Goal: Transaction & Acquisition: Download file/media

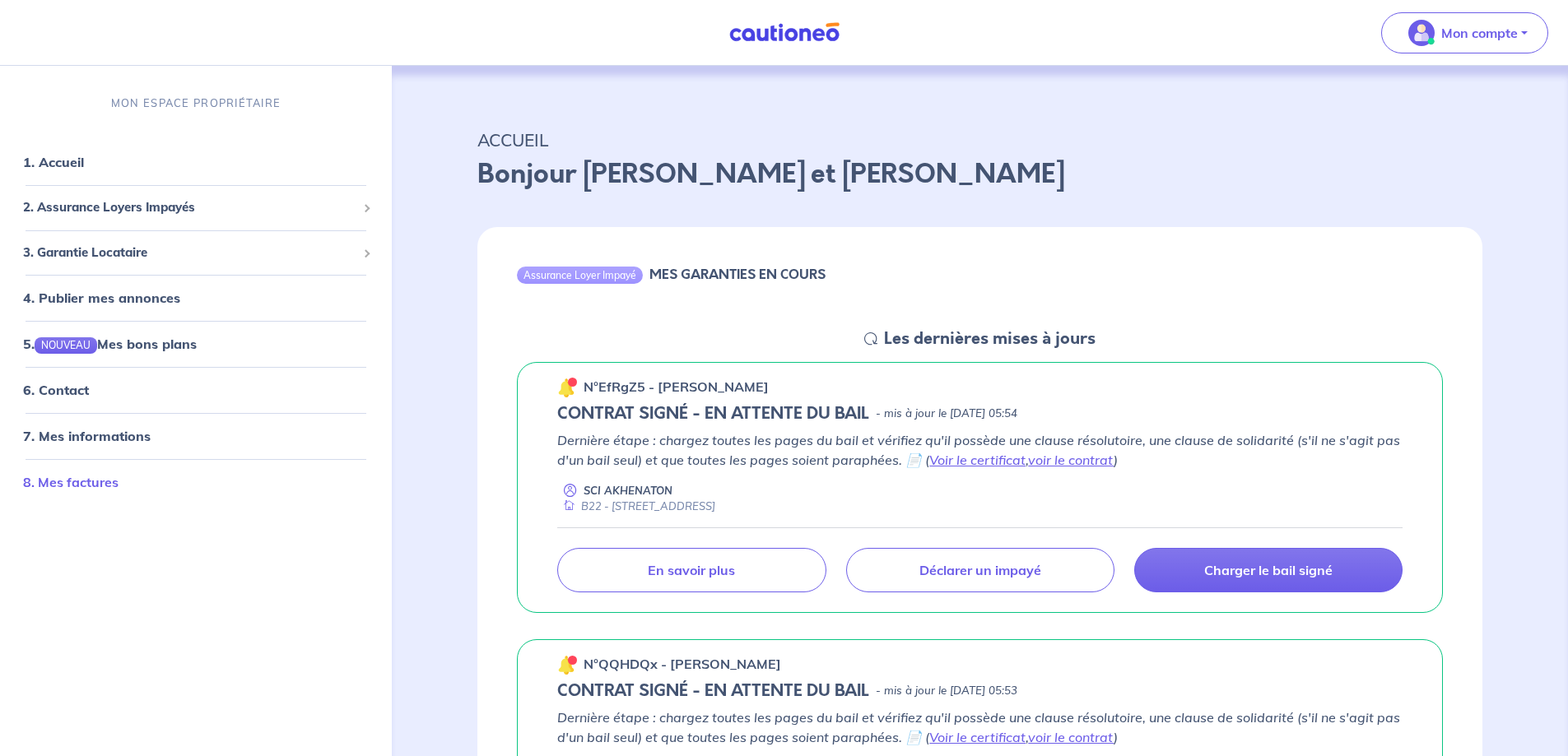
click at [95, 482] on link "8. Mes factures" at bounding box center [70, 483] width 95 height 16
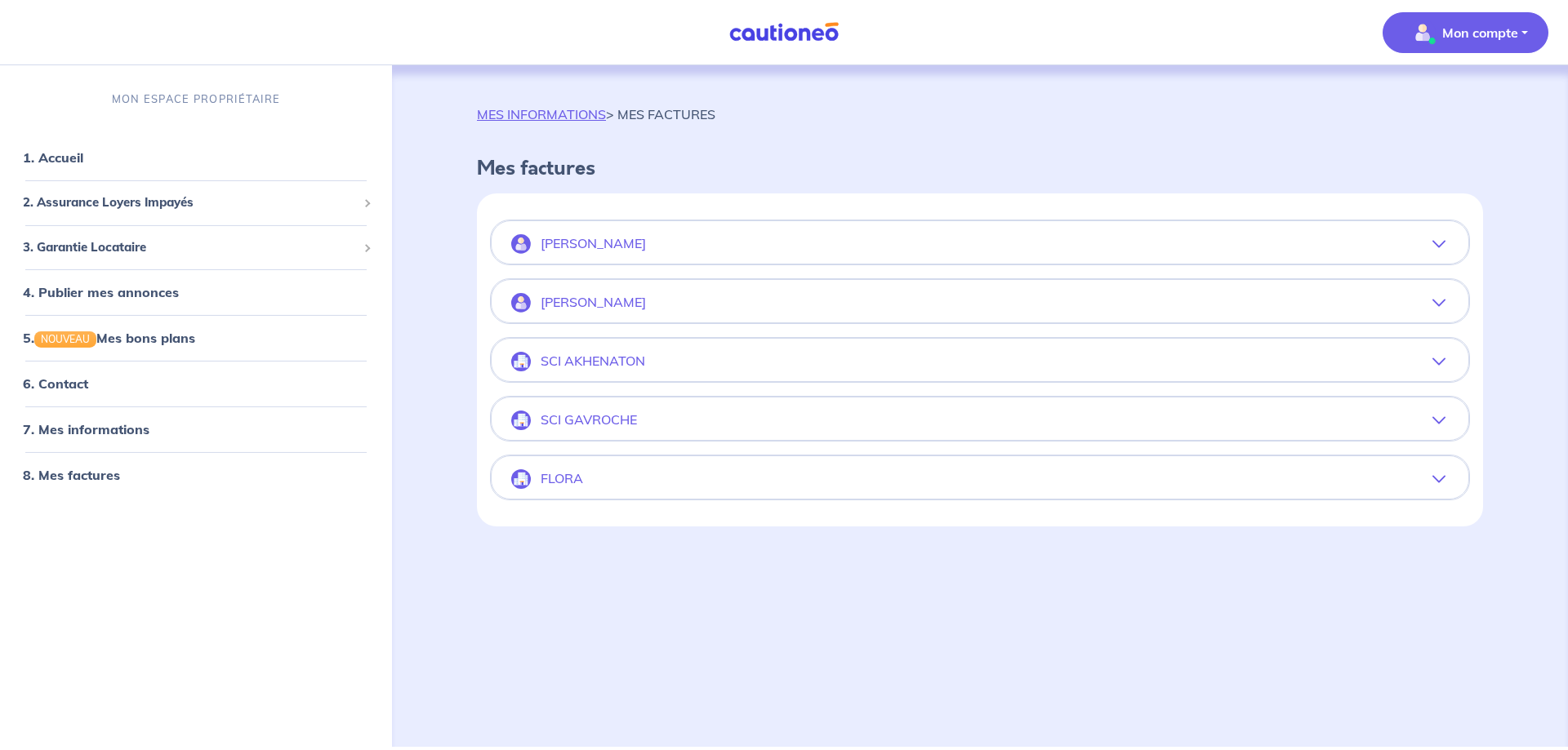
click at [1439, 246] on icon "button" at bounding box center [1438, 244] width 13 height 13
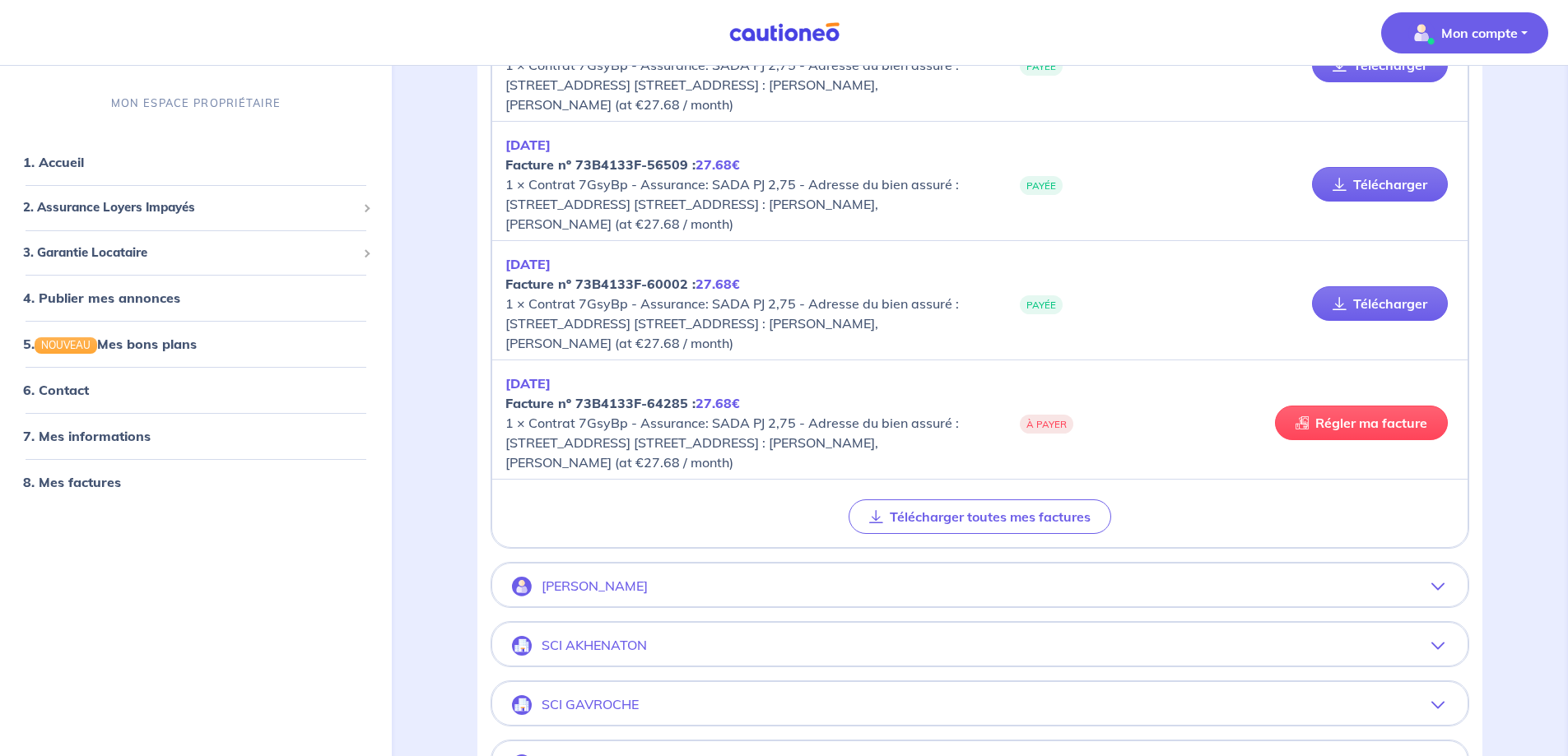
scroll to position [658, 0]
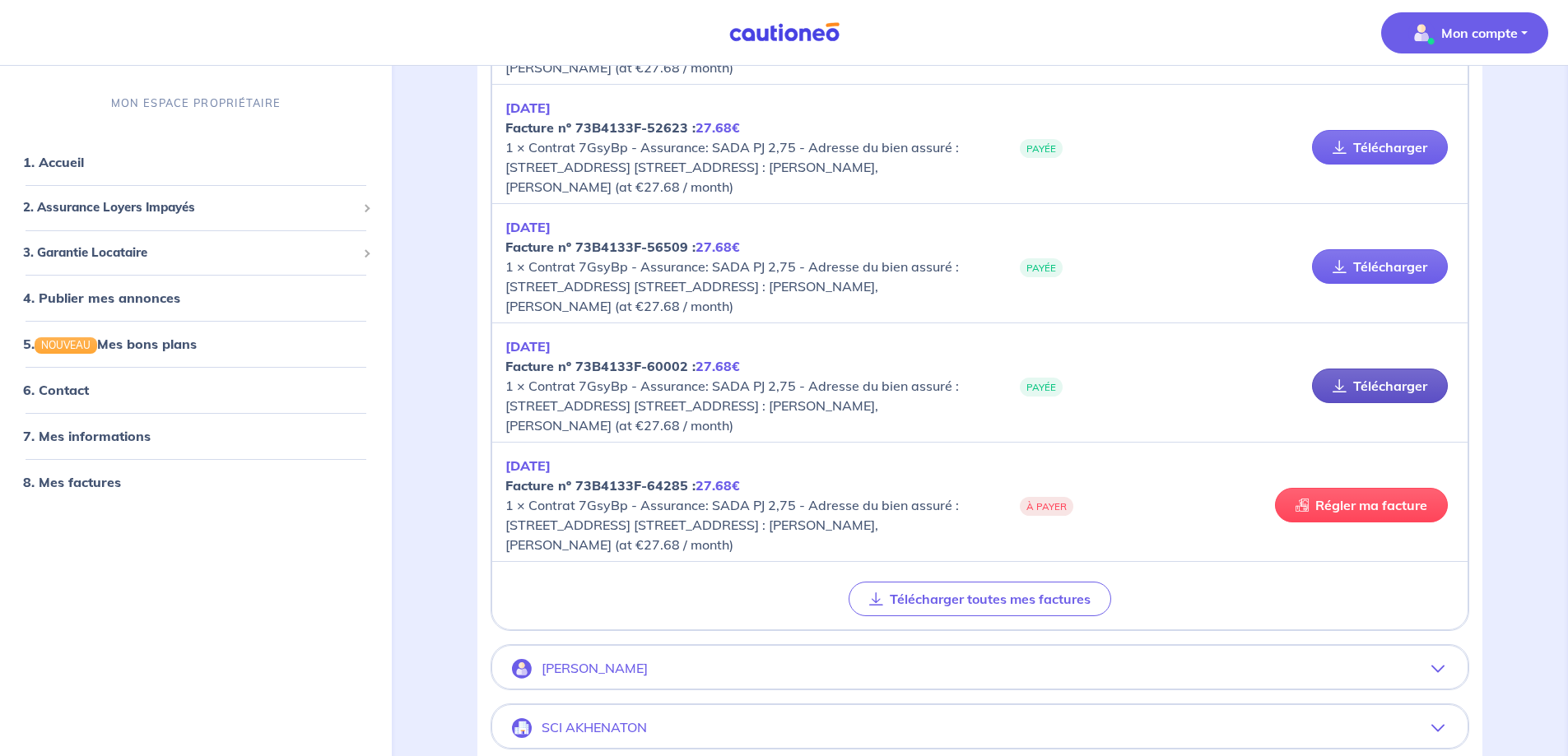
click at [1384, 387] on link "Télécharger" at bounding box center [1380, 386] width 136 height 35
click at [101, 487] on link "8. Mes factures" at bounding box center [70, 483] width 95 height 16
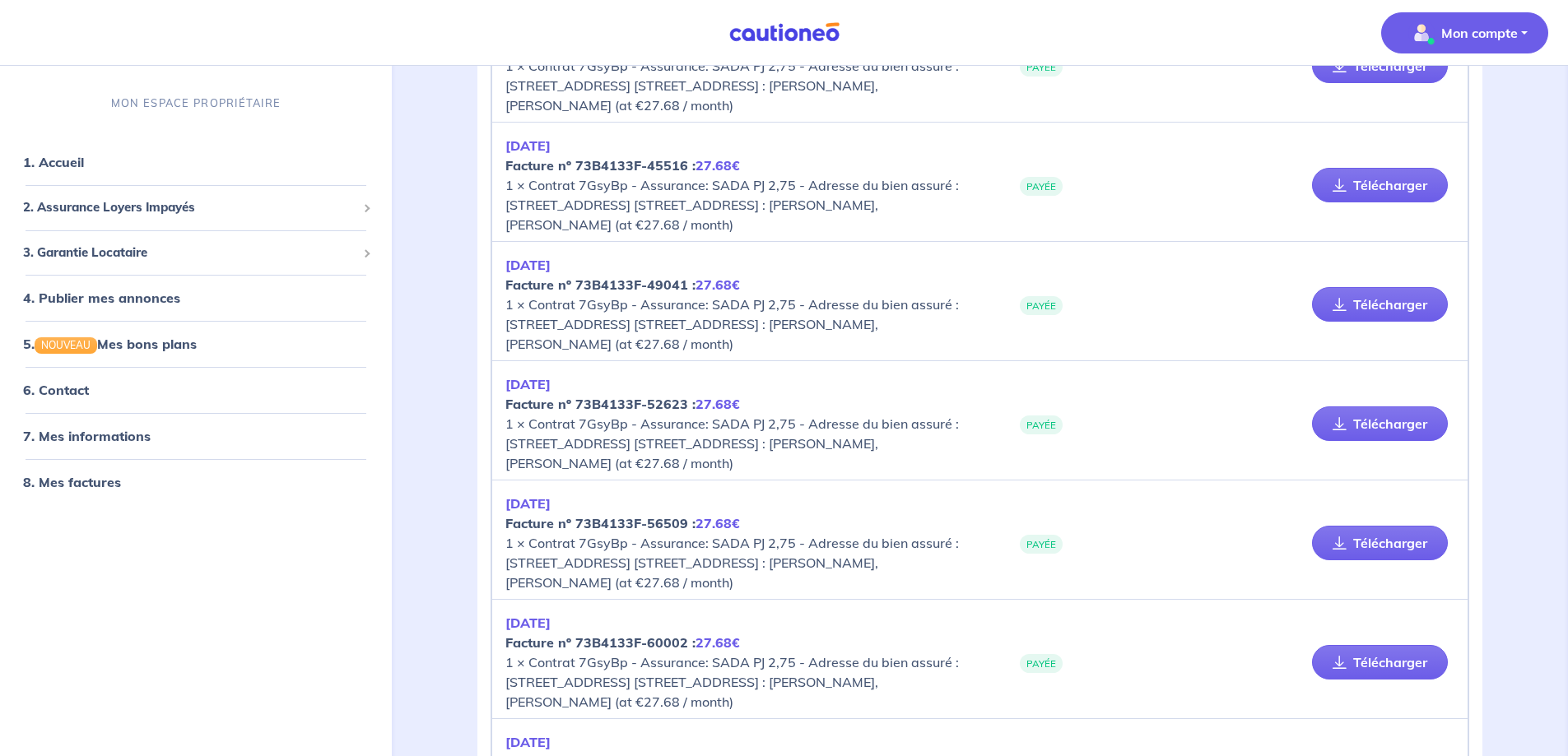
scroll to position [0, 0]
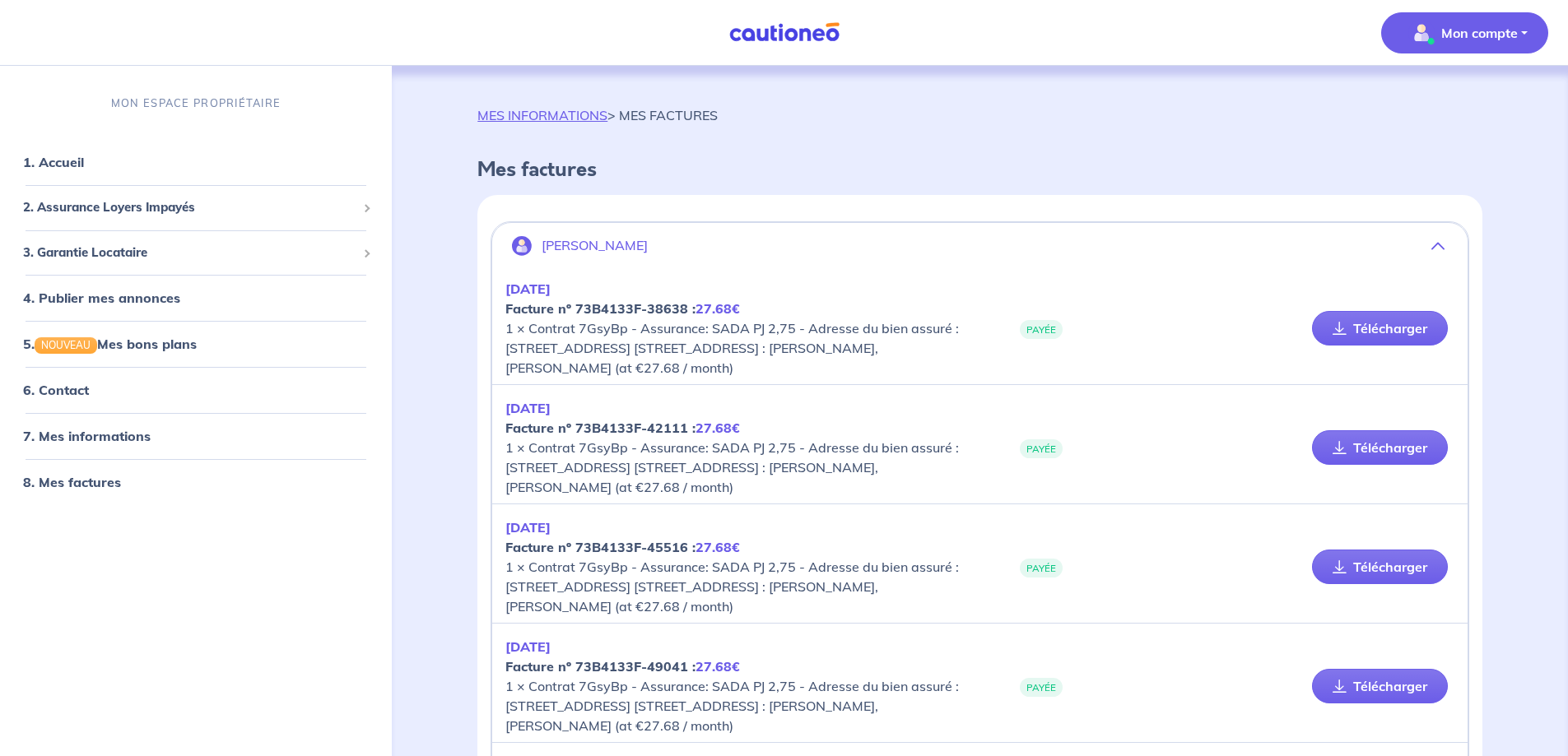
click at [1438, 245] on icon "button" at bounding box center [1438, 246] width 13 height 13
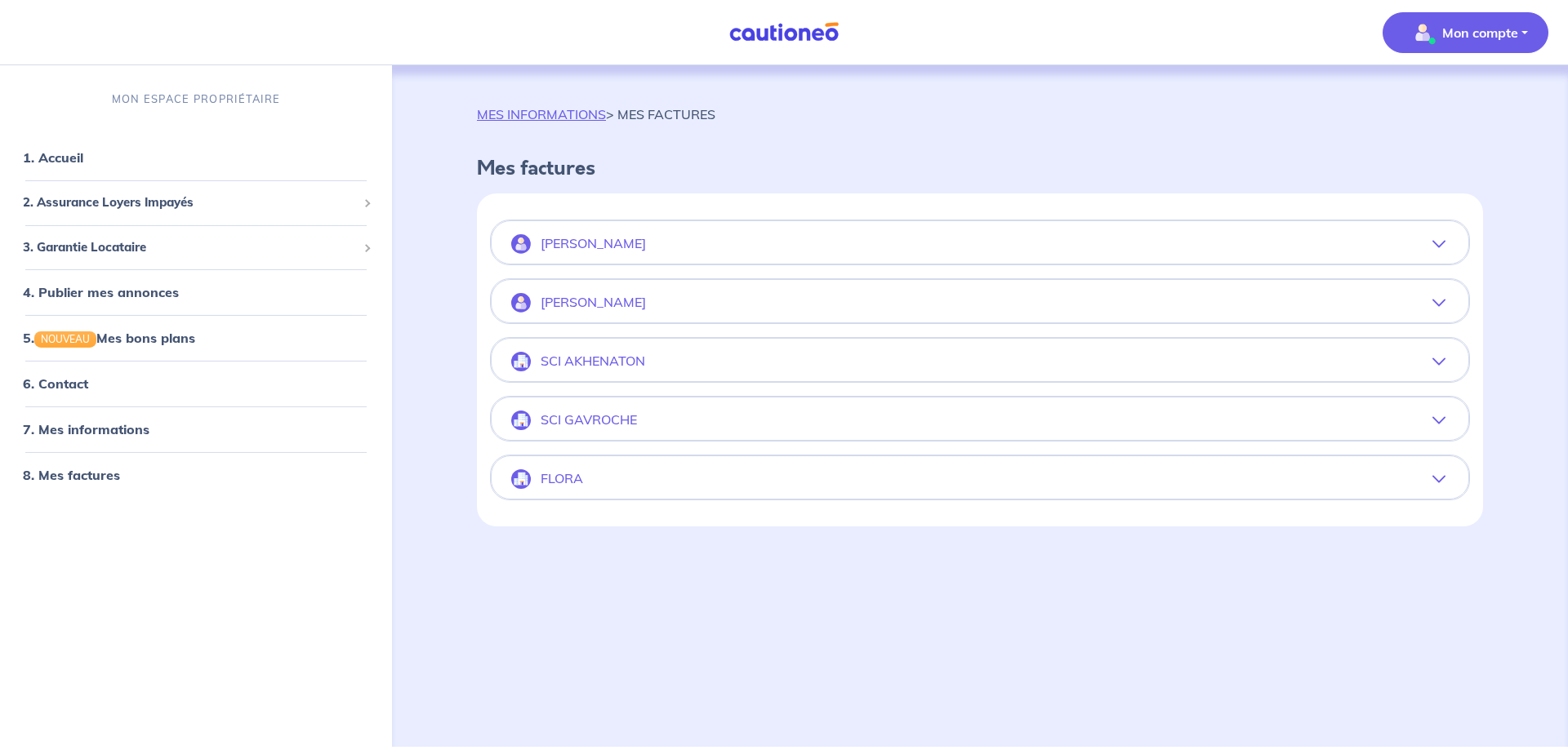
click at [1437, 302] on icon "button" at bounding box center [1438, 303] width 13 height 13
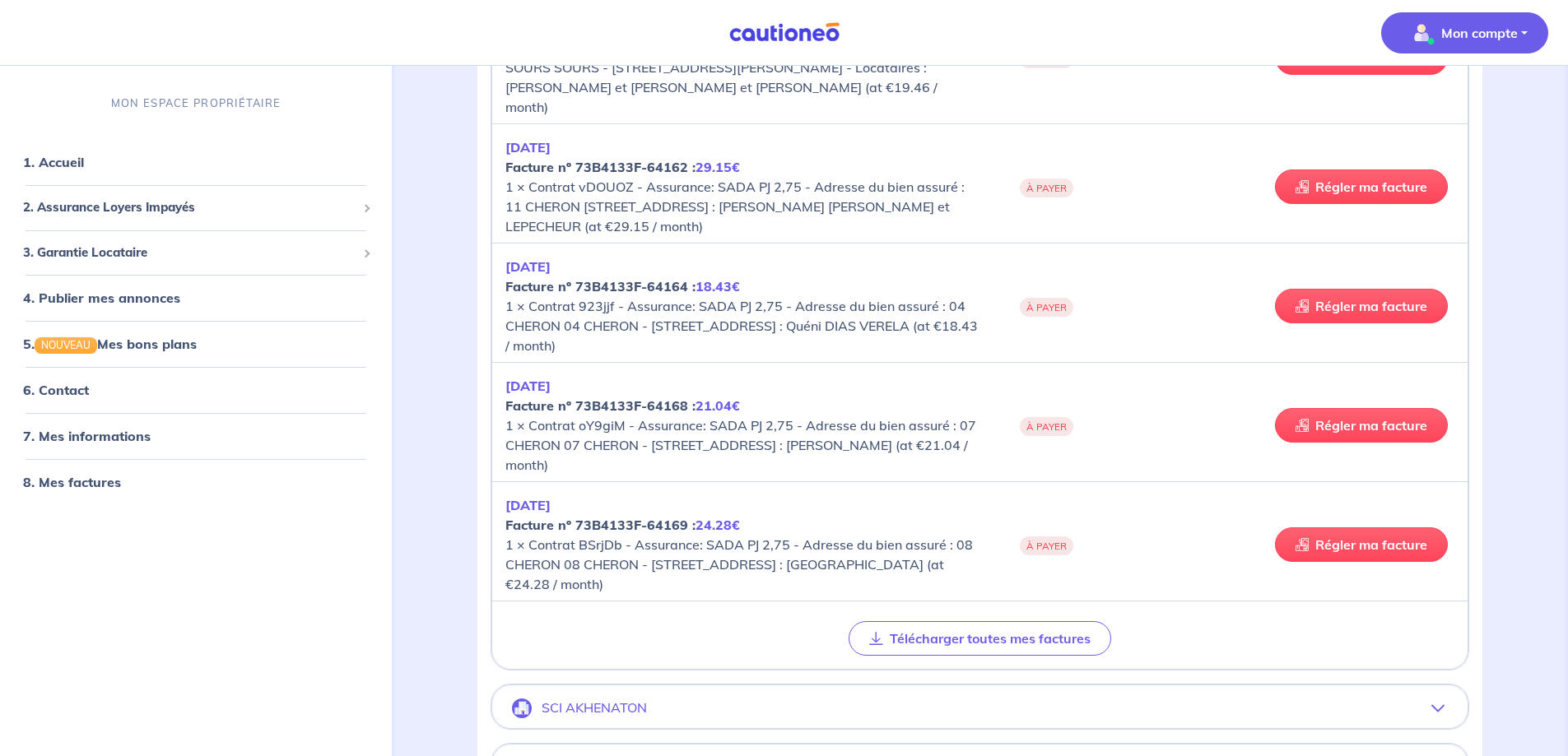
scroll to position [10660, 0]
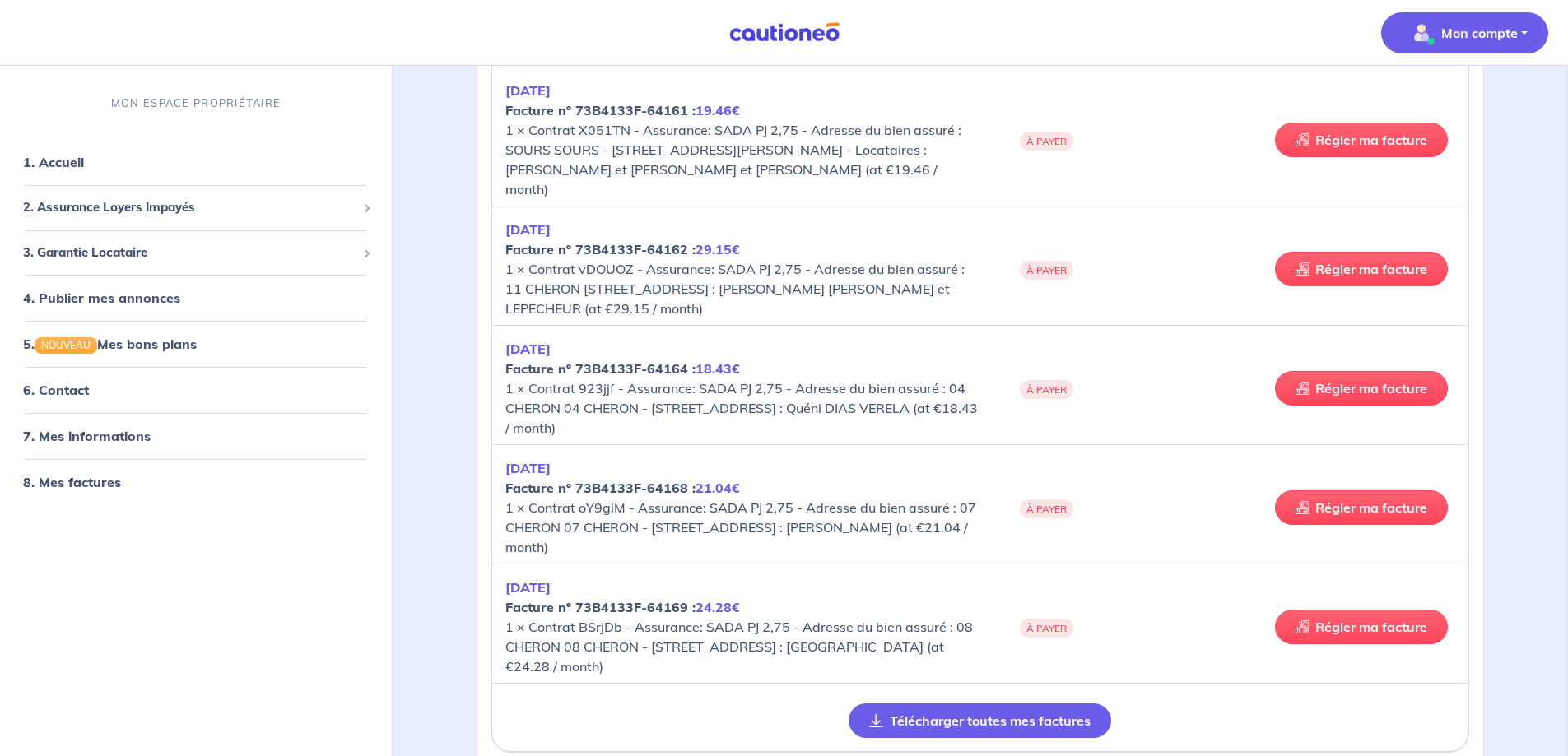
click at [996, 704] on button "Télécharger toutes mes factures" at bounding box center [979, 721] width 262 height 35
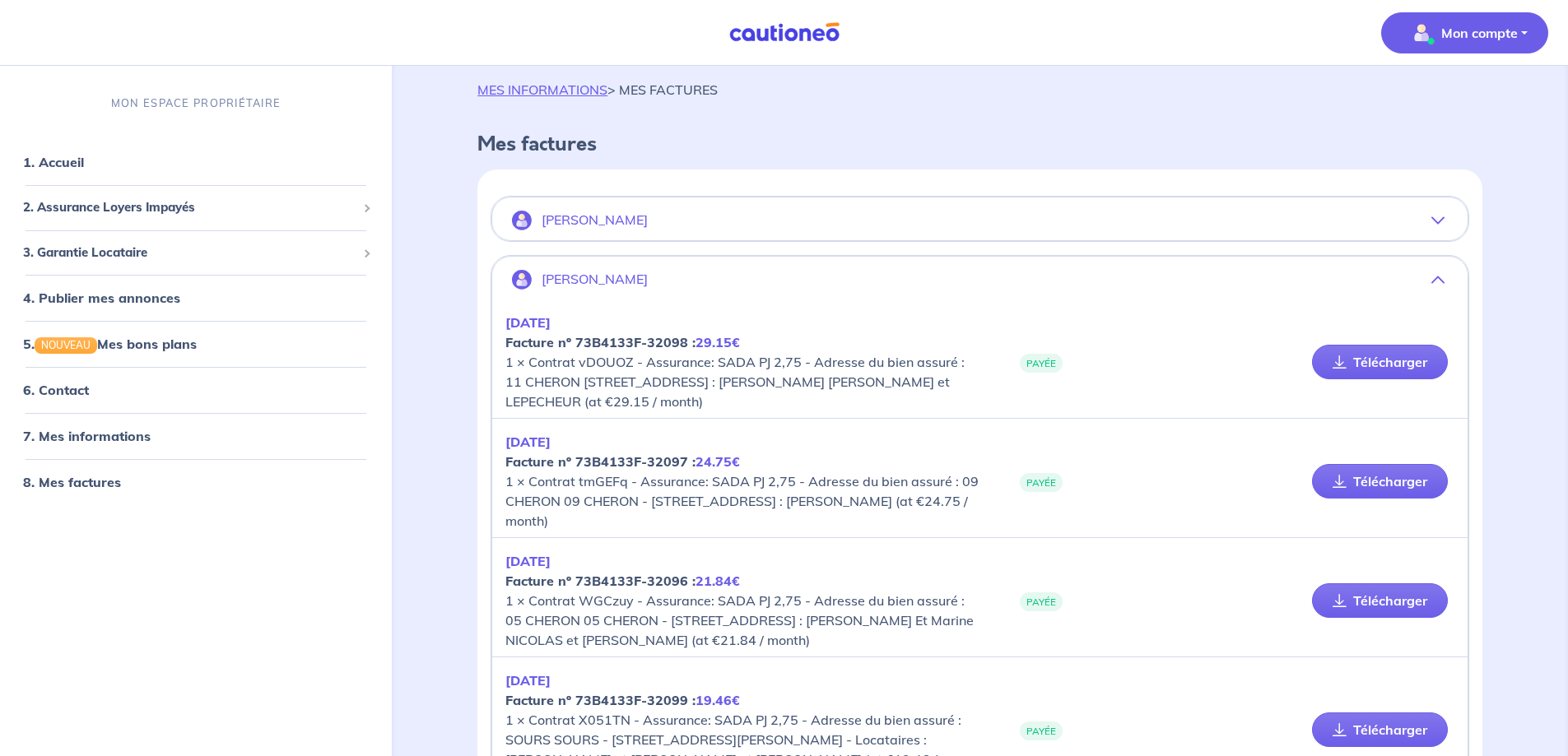
scroll to position [0, 0]
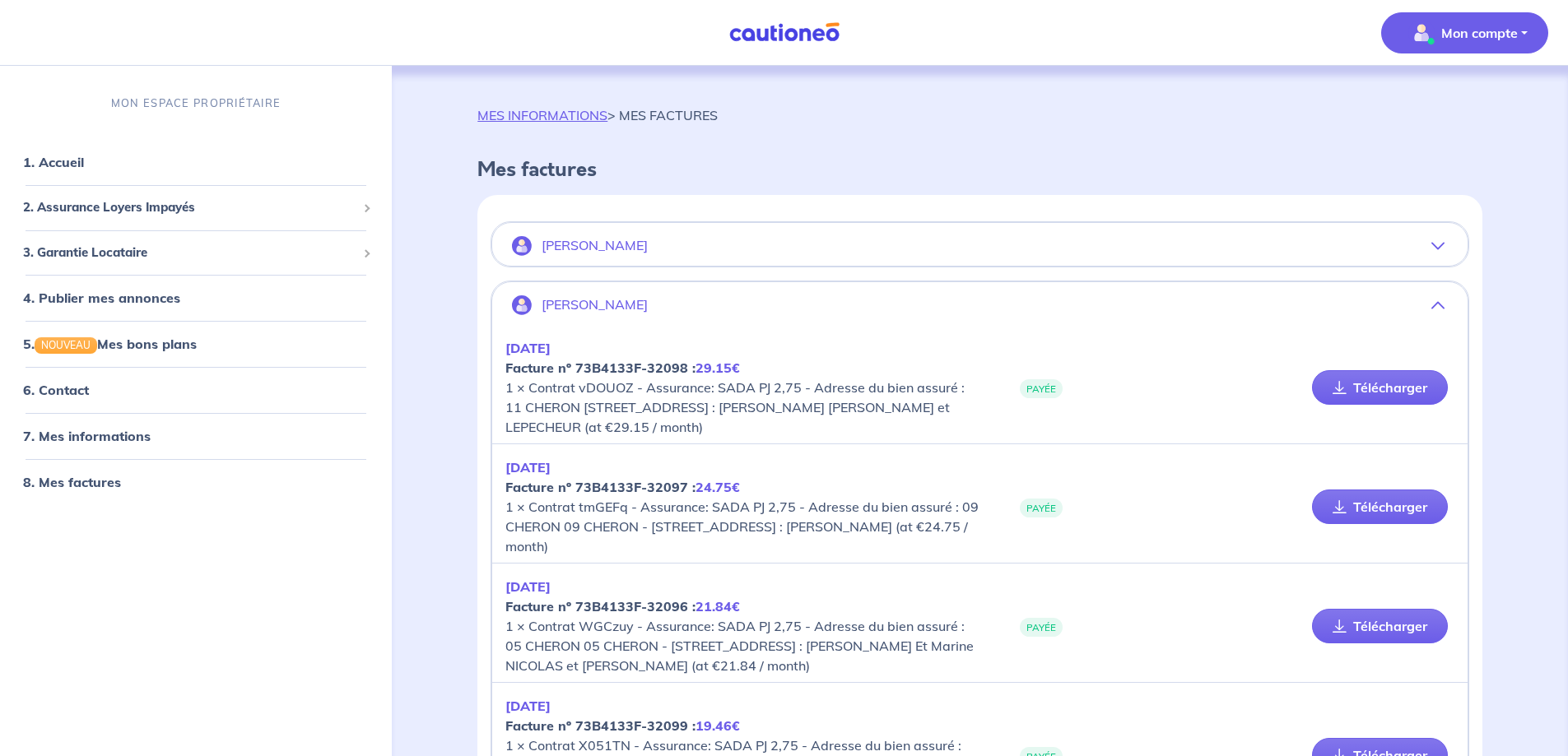
click at [1442, 309] on icon "button" at bounding box center [1438, 305] width 13 height 13
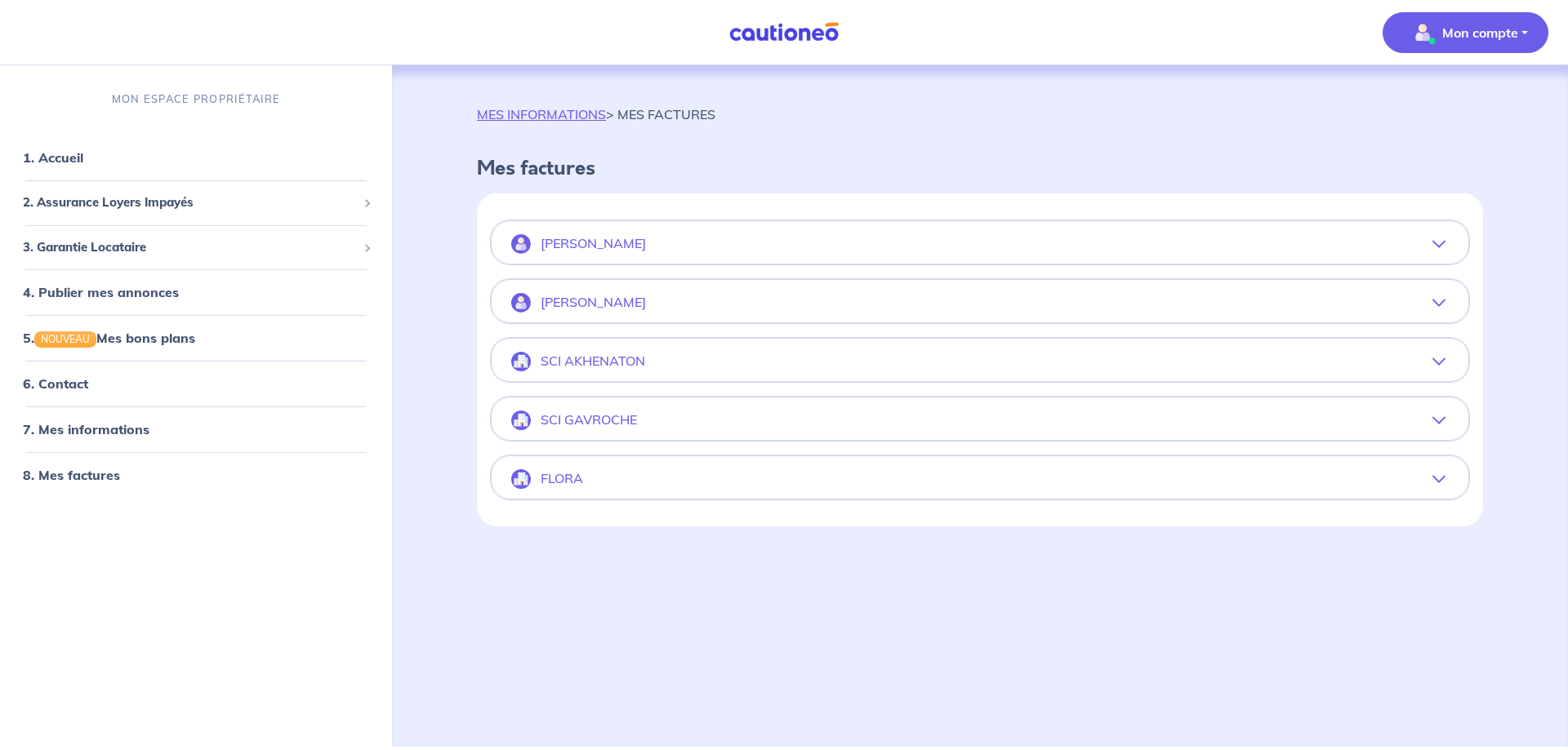
click at [1434, 362] on icon "button" at bounding box center [1438, 362] width 13 height 13
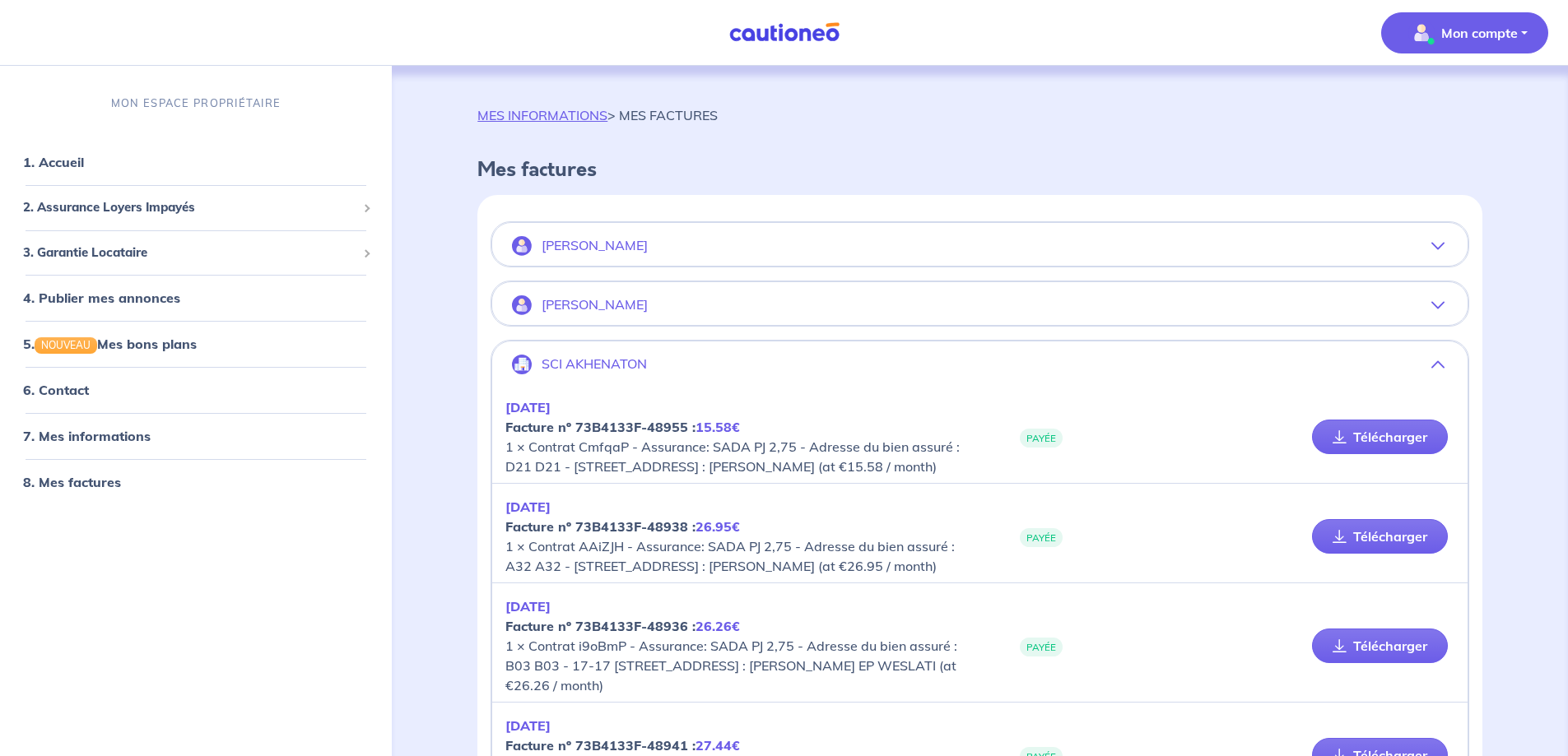
click at [1438, 364] on icon "button" at bounding box center [1438, 365] width 13 height 13
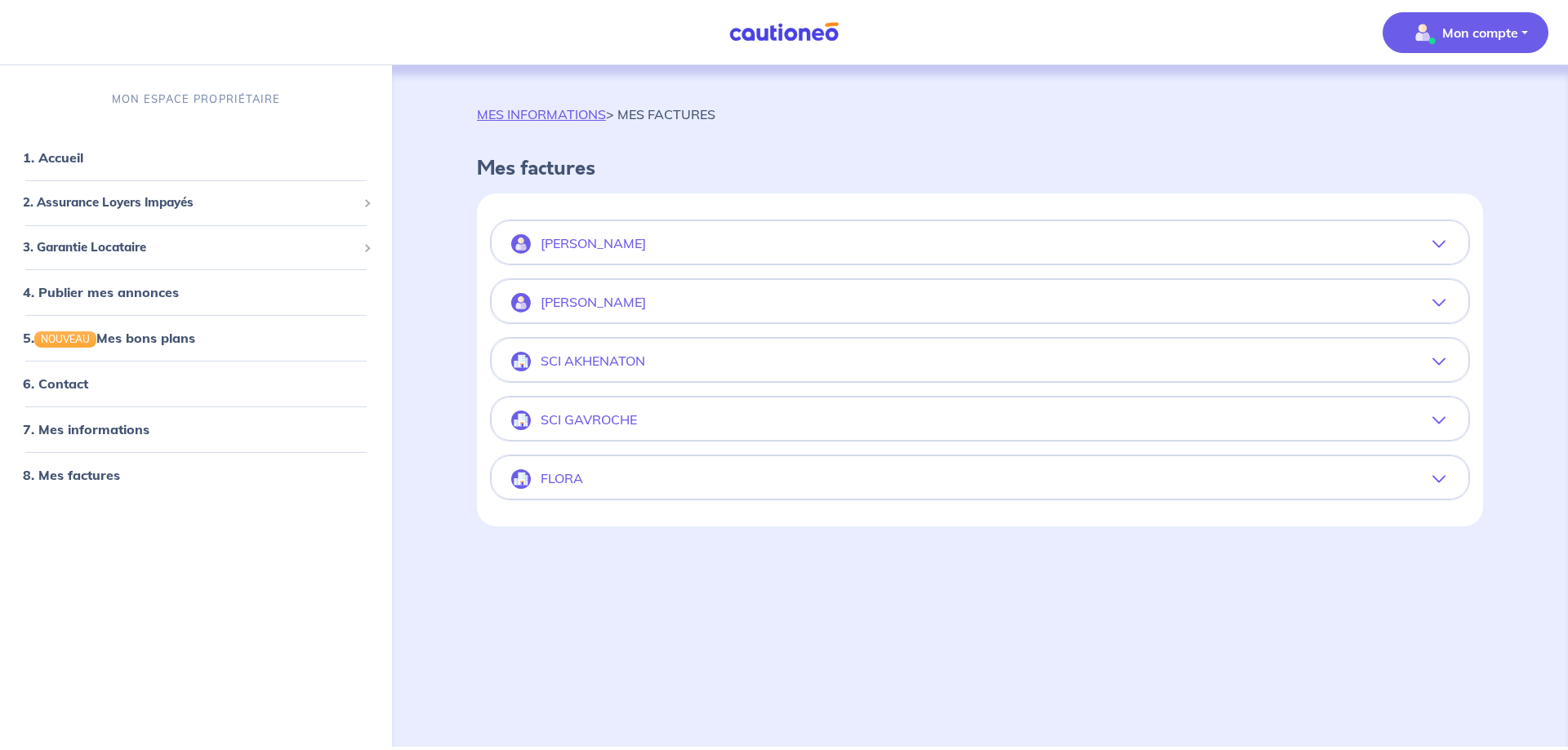
click at [774, 365] on button "SCI AKHENATON" at bounding box center [979, 361] width 977 height 39
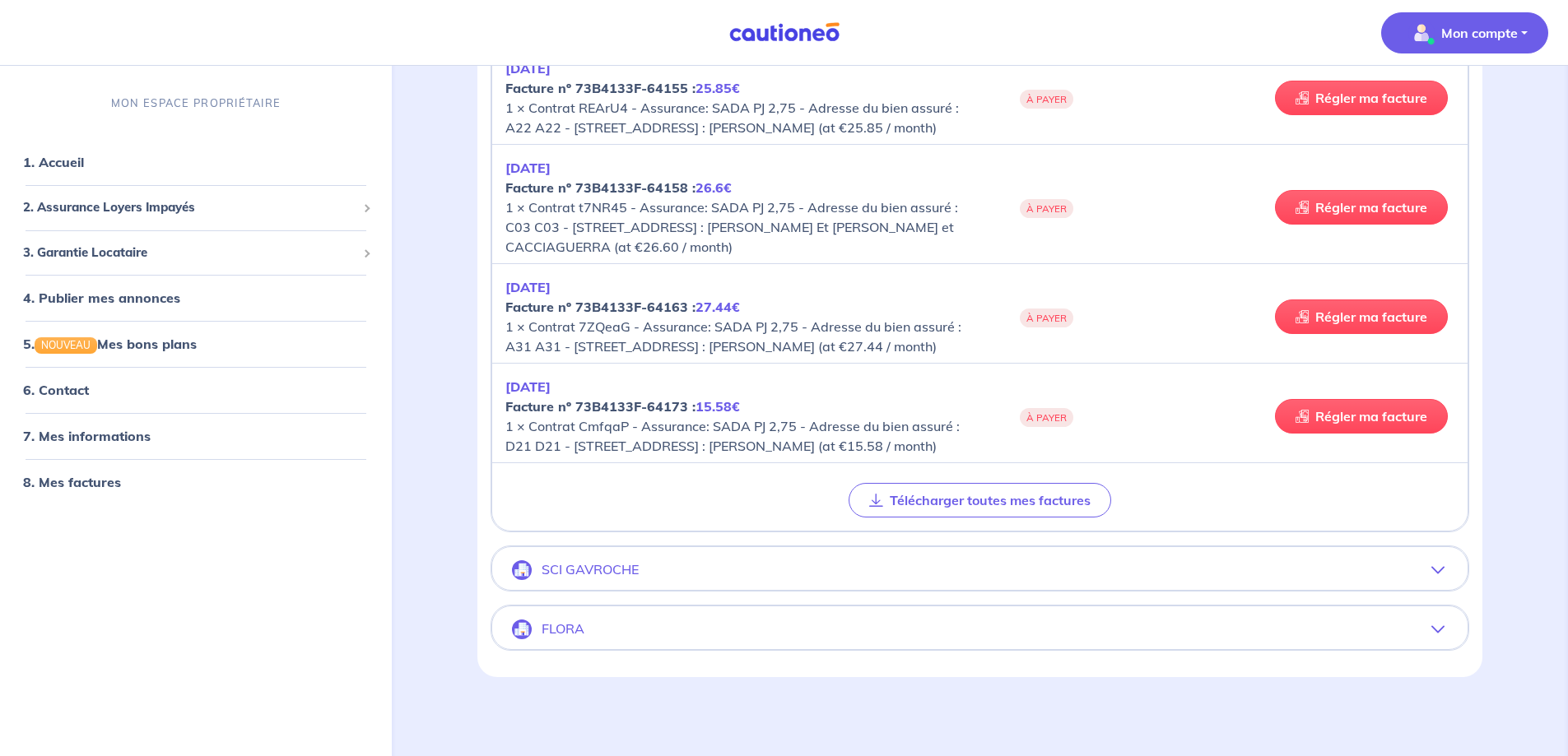
scroll to position [11856, 0]
click at [925, 506] on button "Télécharger toutes mes factures" at bounding box center [979, 501] width 262 height 35
click at [1439, 572] on icon "button" at bounding box center [1438, 570] width 13 height 13
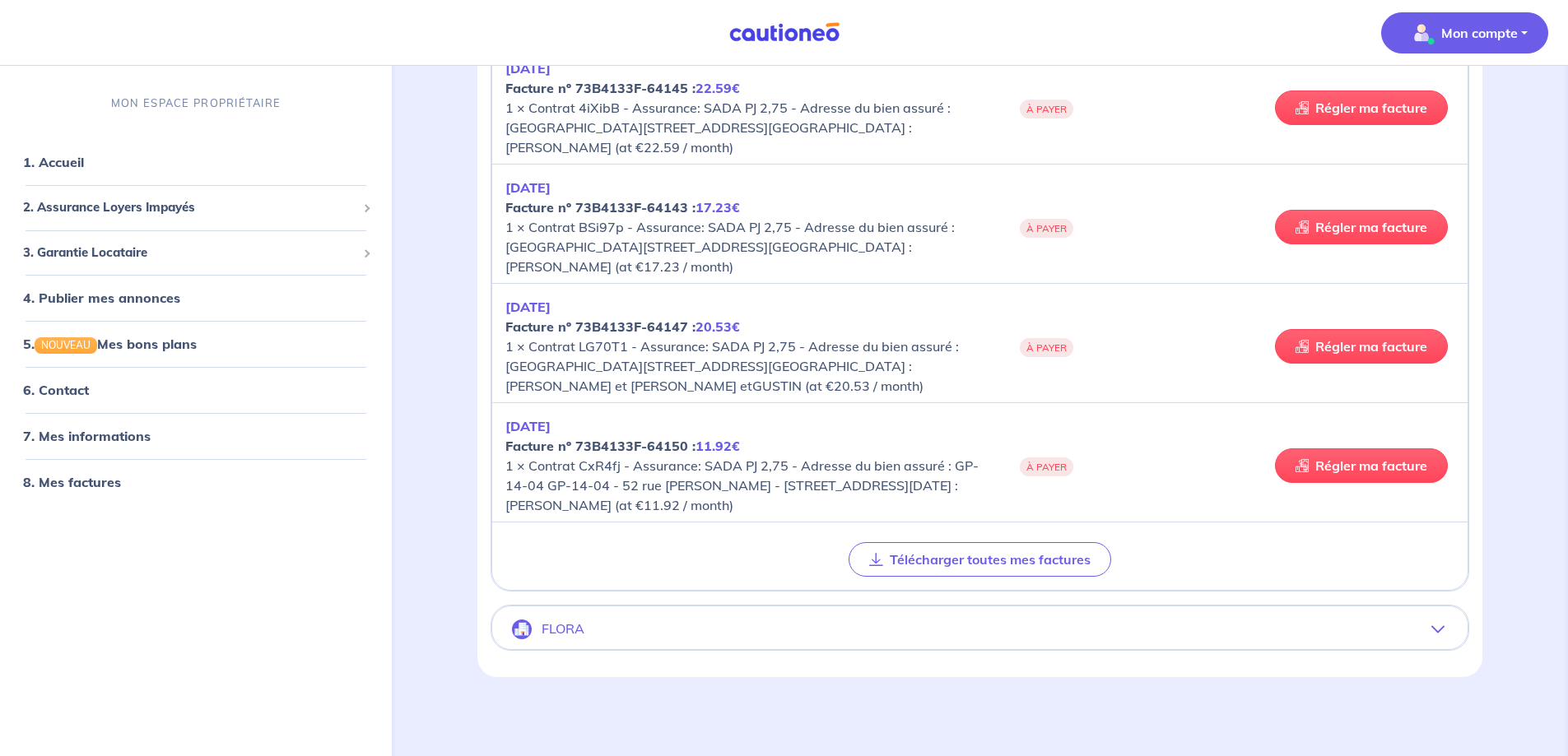
scroll to position [4893, 0]
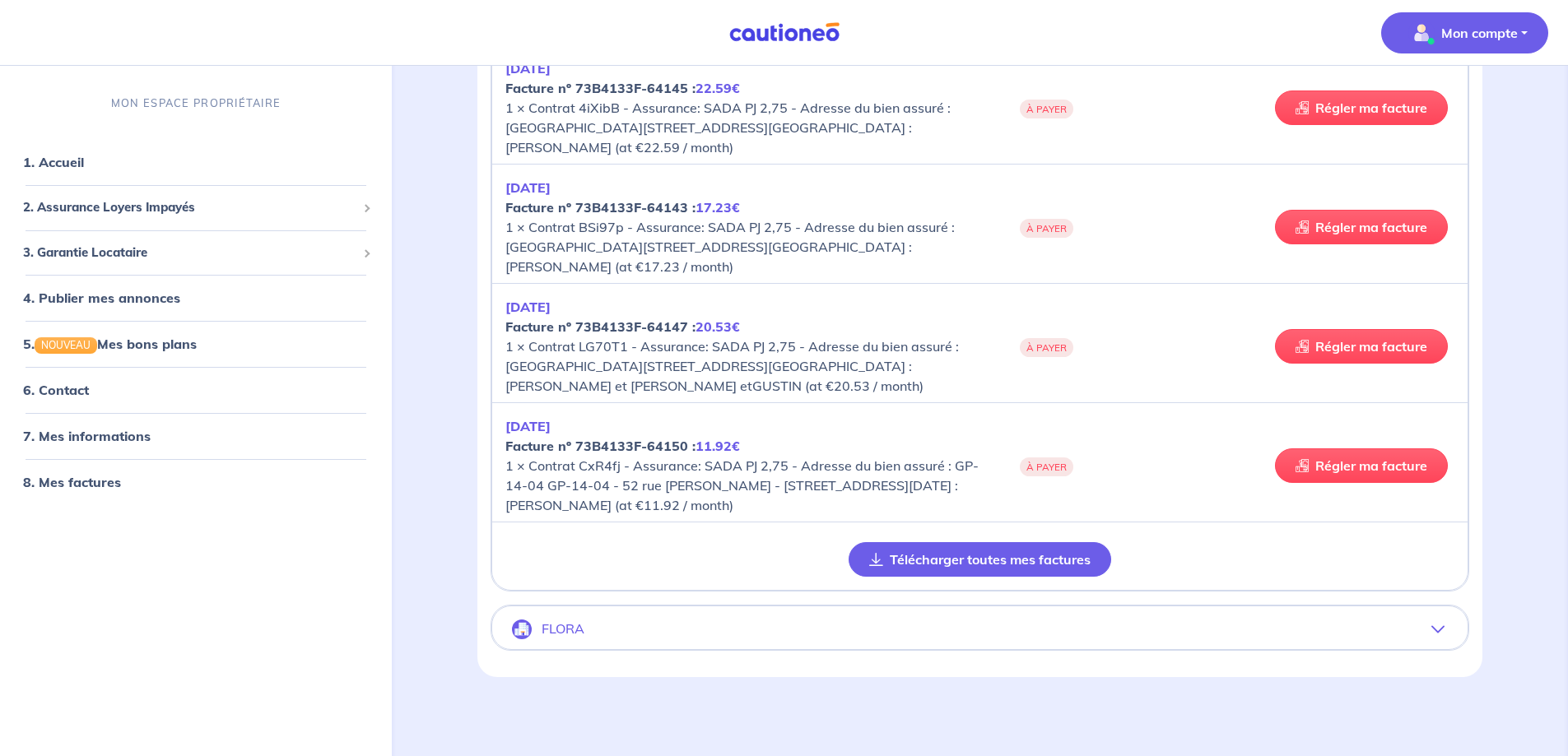
click at [936, 558] on button "Télécharger toutes mes factures" at bounding box center [979, 559] width 262 height 35
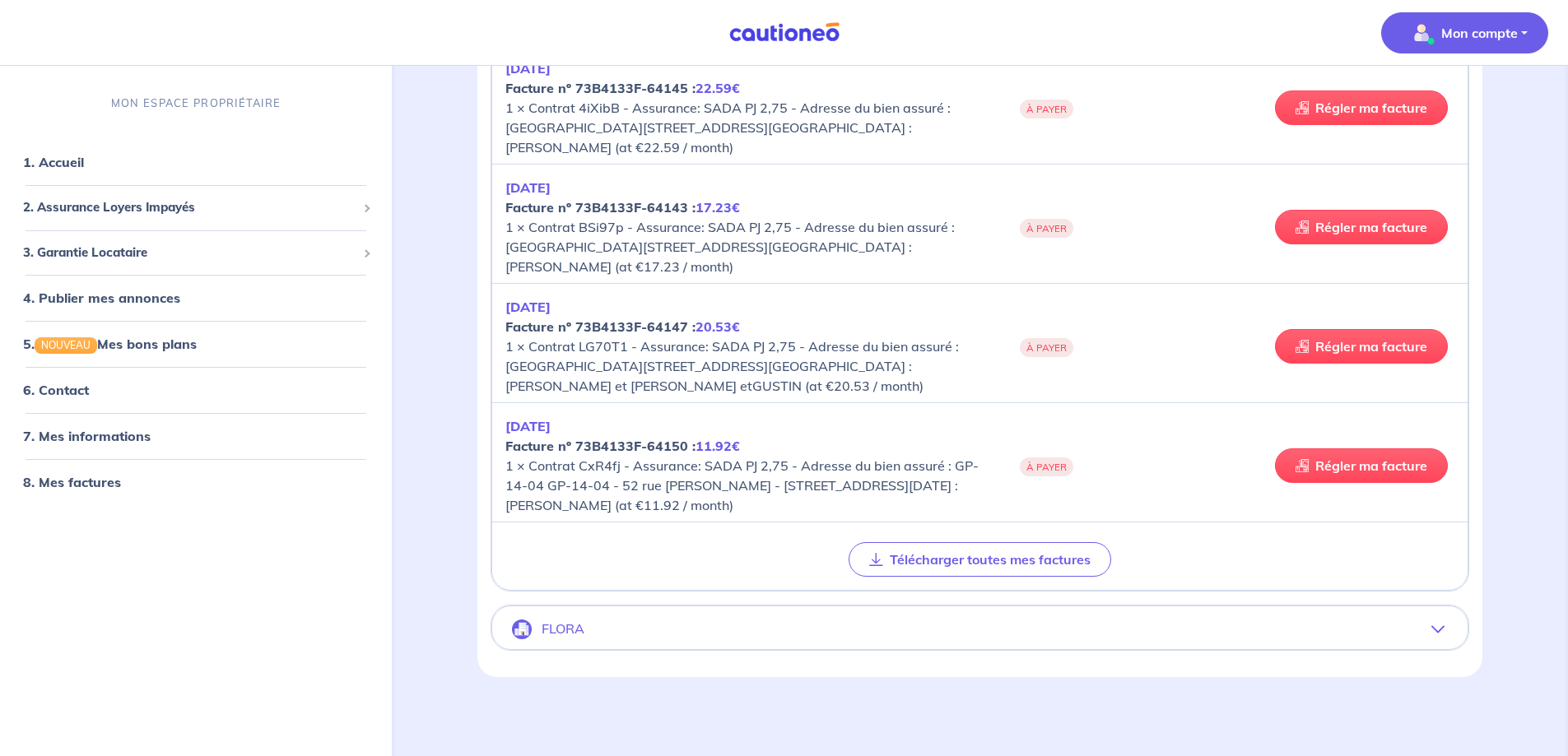
click at [1433, 632] on icon "button" at bounding box center [1438, 630] width 13 height 13
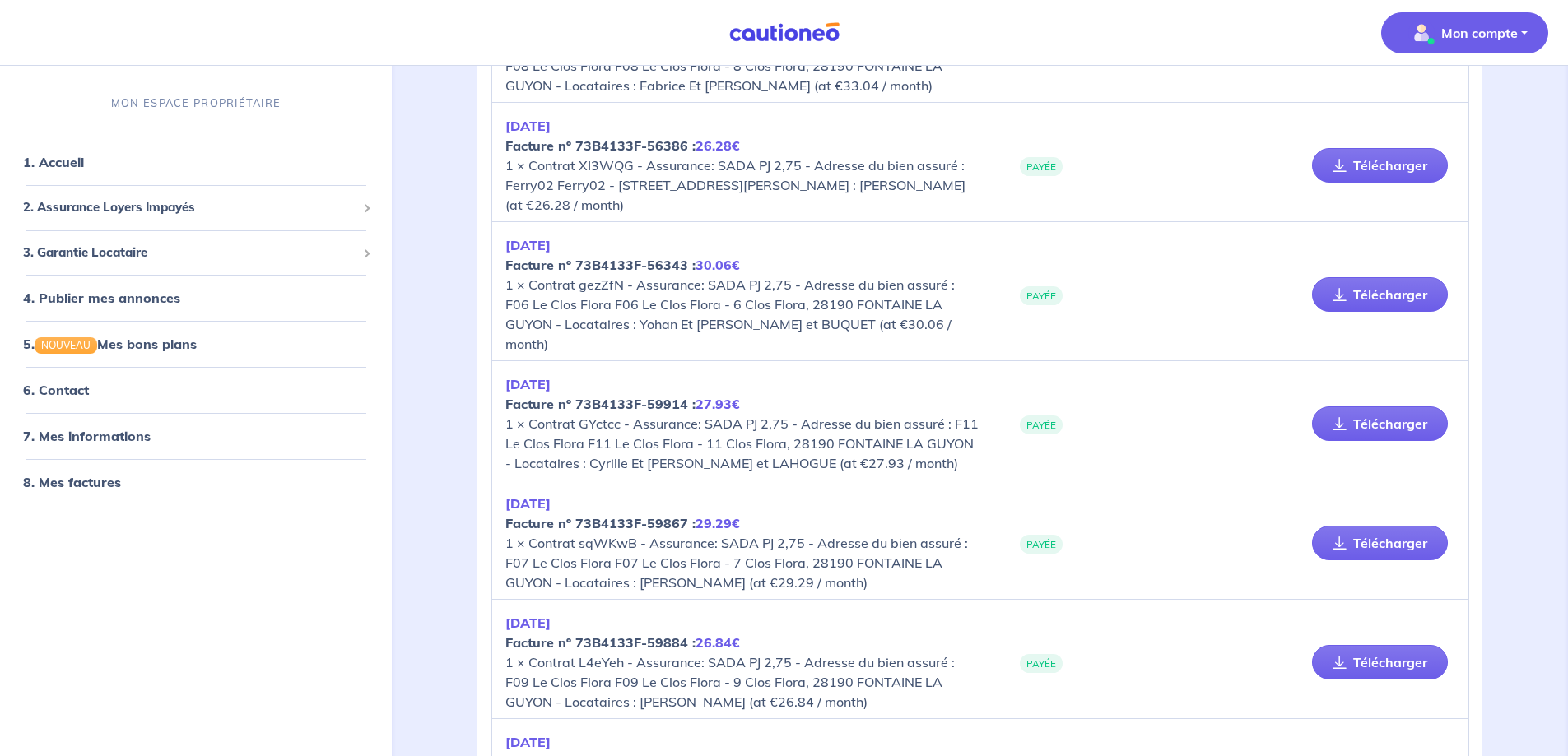
scroll to position [11856, 0]
